Goal: Information Seeking & Learning: Learn about a topic

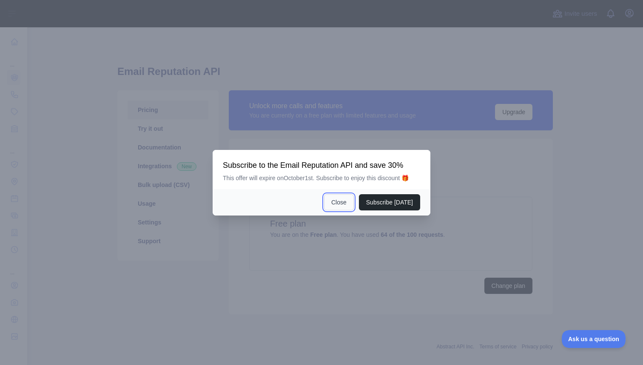
click at [337, 200] on button "Close" at bounding box center [339, 202] width 30 height 16
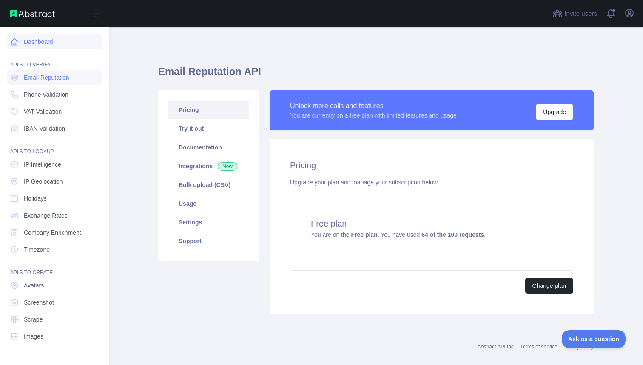
click at [44, 41] on link "Dashboard" at bounding box center [54, 41] width 95 height 15
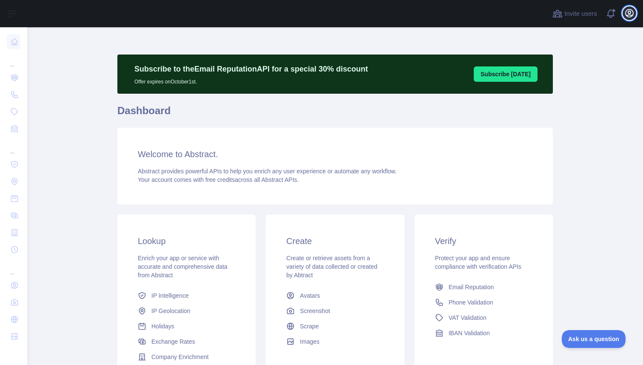
click at [628, 16] on icon "button" at bounding box center [630, 13] width 8 height 8
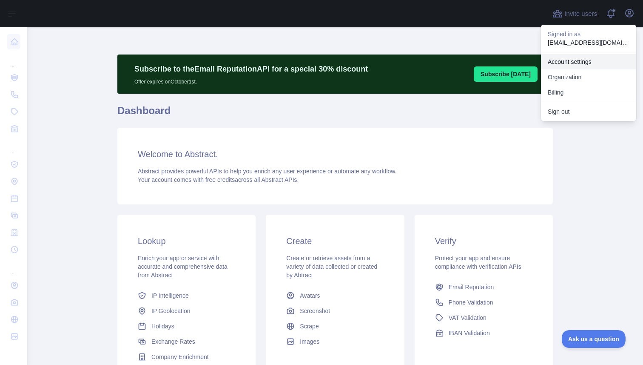
click at [585, 59] on link "Account settings" at bounding box center [588, 61] width 95 height 15
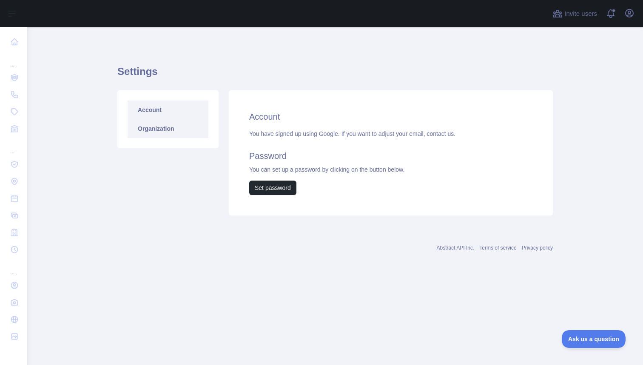
click at [166, 130] on link "Organization" at bounding box center [168, 128] width 81 height 19
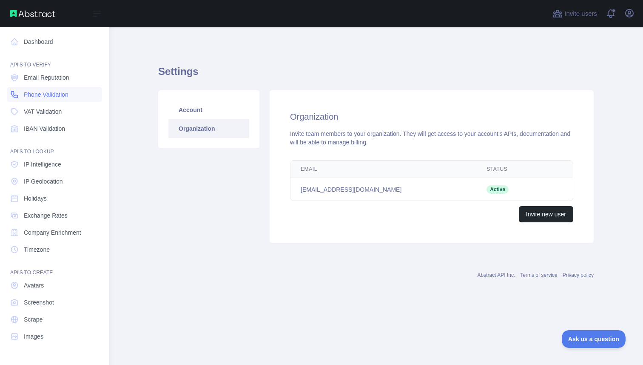
click at [49, 92] on span "Phone Validation" at bounding box center [46, 94] width 45 height 9
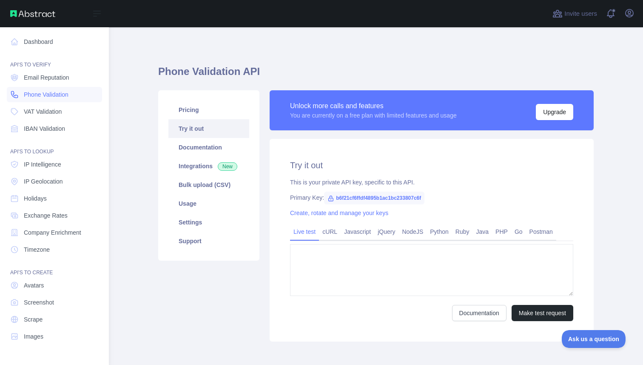
type textarea "**********"
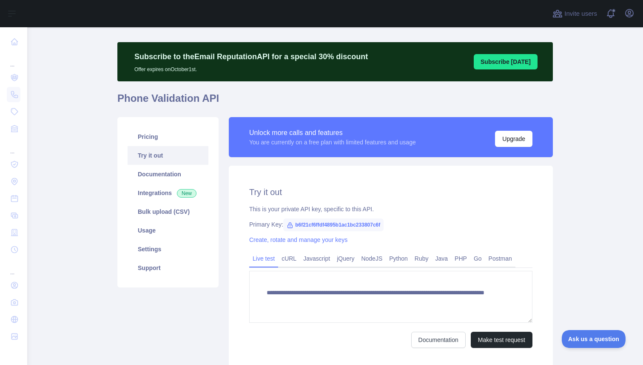
scroll to position [11, 0]
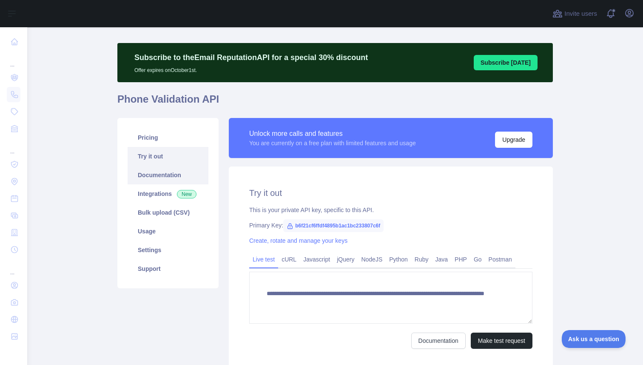
click at [175, 177] on link "Documentation" at bounding box center [168, 175] width 81 height 19
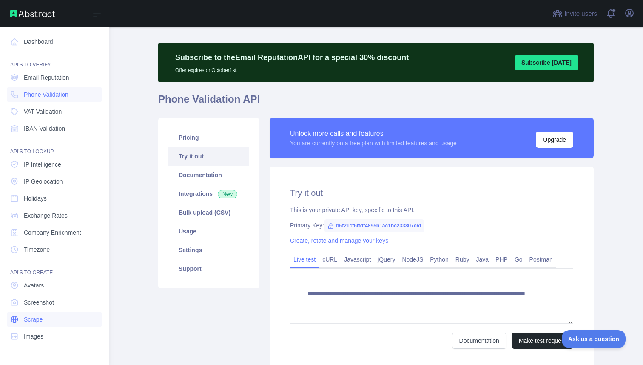
click at [36, 315] on span "Scrape" at bounding box center [33, 319] width 19 height 9
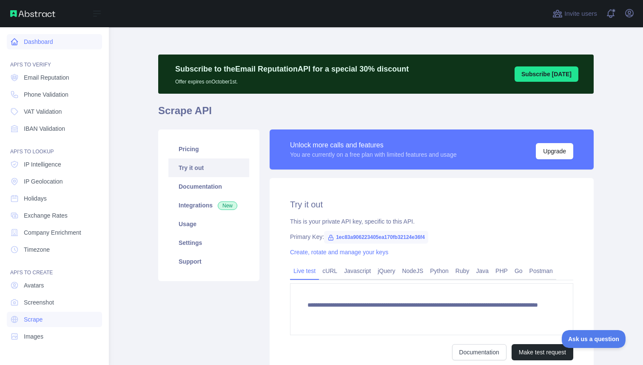
click at [42, 38] on link "Dashboard" at bounding box center [54, 41] width 95 height 15
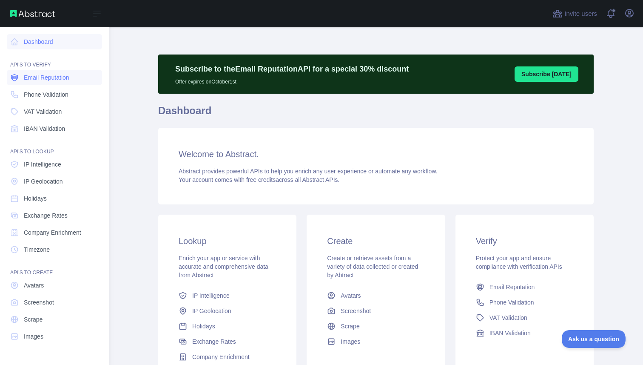
click at [37, 77] on span "Email Reputation" at bounding box center [47, 77] width 46 height 9
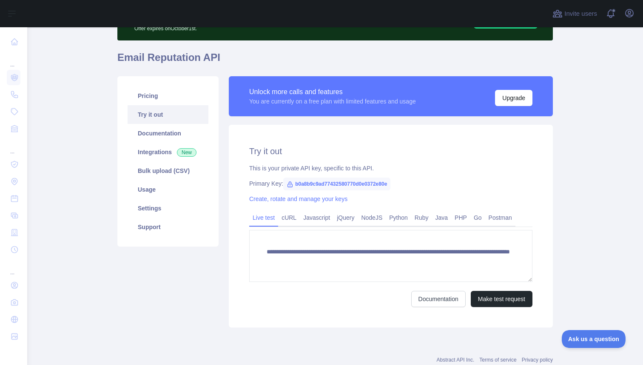
scroll to position [59, 0]
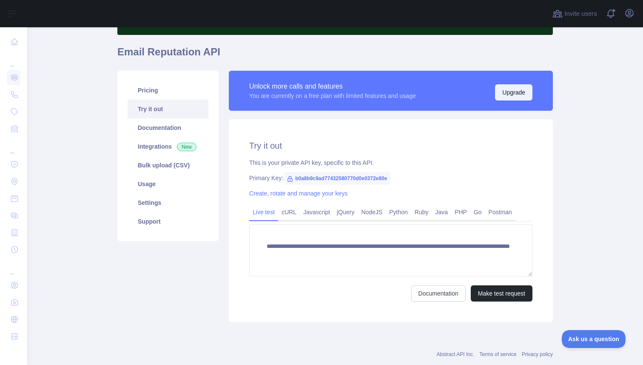
click at [520, 89] on button "Upgrade" at bounding box center [513, 92] width 37 height 16
